Goal: Task Accomplishment & Management: Use online tool/utility

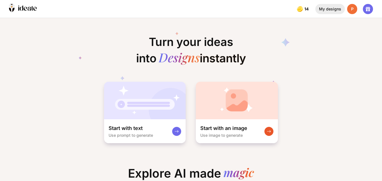
click at [337, 7] on div "My designs" at bounding box center [331, 9] width 30 height 10
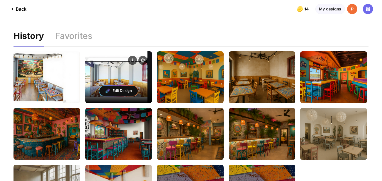
click at [115, 70] on div at bounding box center [118, 60] width 67 height 19
click at [117, 90] on div "Edit Design" at bounding box center [118, 91] width 38 height 10
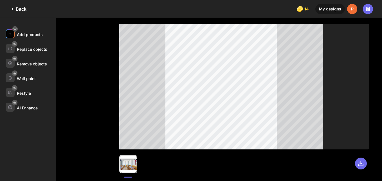
click at [33, 33] on div "Add products" at bounding box center [30, 34] width 26 height 5
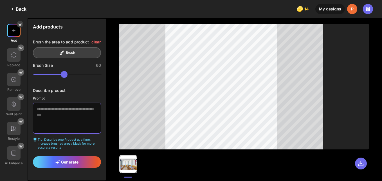
click at [73, 115] on textarea at bounding box center [67, 118] width 68 height 31
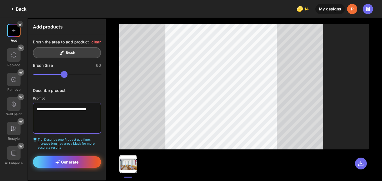
type textarea "**********"
click at [66, 163] on span "Generate" at bounding box center [66, 161] width 23 height 5
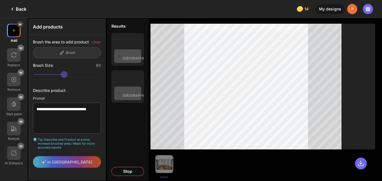
click at [123, 52] on div "In [GEOGRAPHIC_DATA]" at bounding box center [128, 49] width 33 height 33
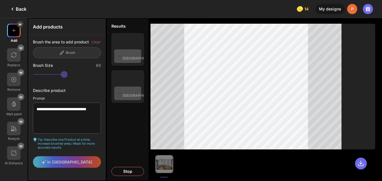
click at [123, 52] on div "In [GEOGRAPHIC_DATA]" at bounding box center [128, 49] width 33 height 33
click at [115, 40] on div "In [GEOGRAPHIC_DATA]" at bounding box center [128, 49] width 33 height 33
drag, startPoint x: 115, startPoint y: 40, endPoint x: 104, endPoint y: 52, distance: 16.3
click at [104, 51] on div "**********" at bounding box center [191, 99] width 382 height 163
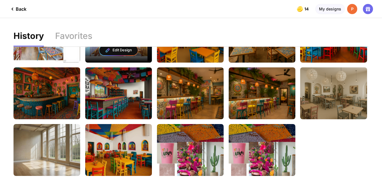
scroll to position [52, 0]
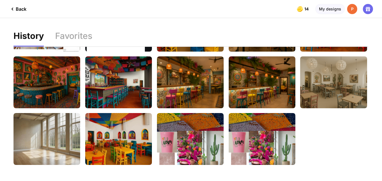
click at [104, 55] on div "Edit Design Edit Design Edit Design Edit Design Edit Design Edit Design Edit De…" at bounding box center [191, 128] width 355 height 163
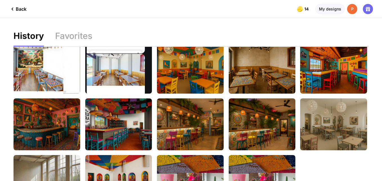
scroll to position [0, 0]
